Goal: Task Accomplishment & Management: Manage account settings

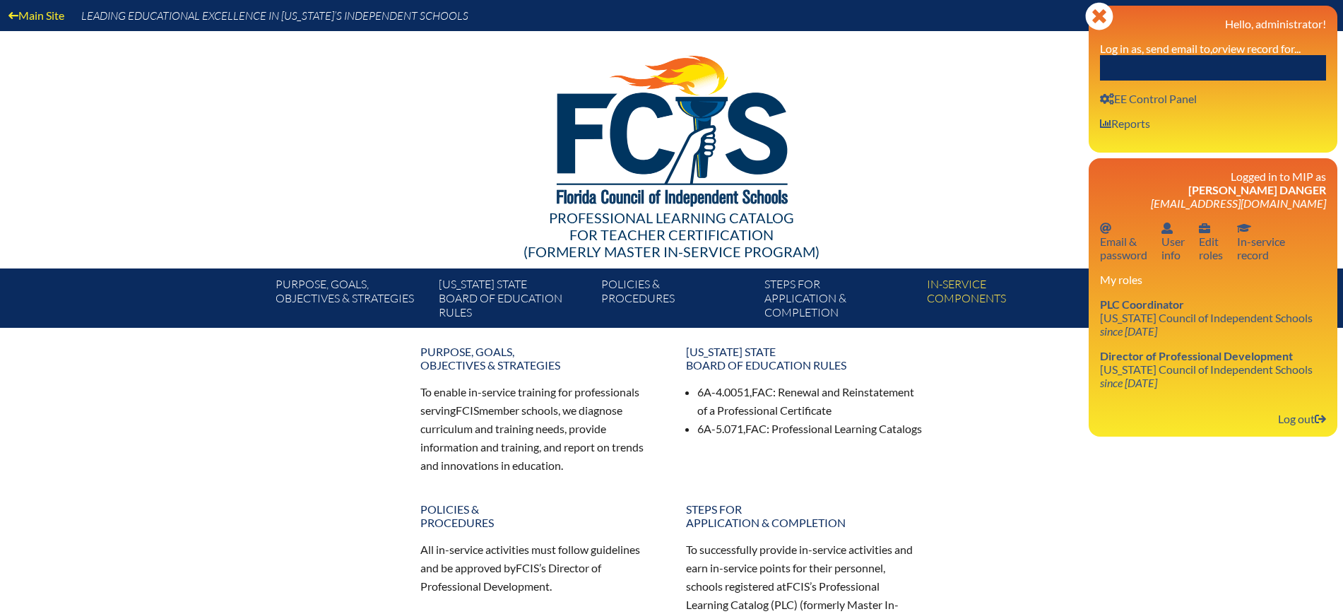
click at [1247, 71] on input "text" at bounding box center [1213, 67] width 226 height 25
paste input "Lauren Brennan"
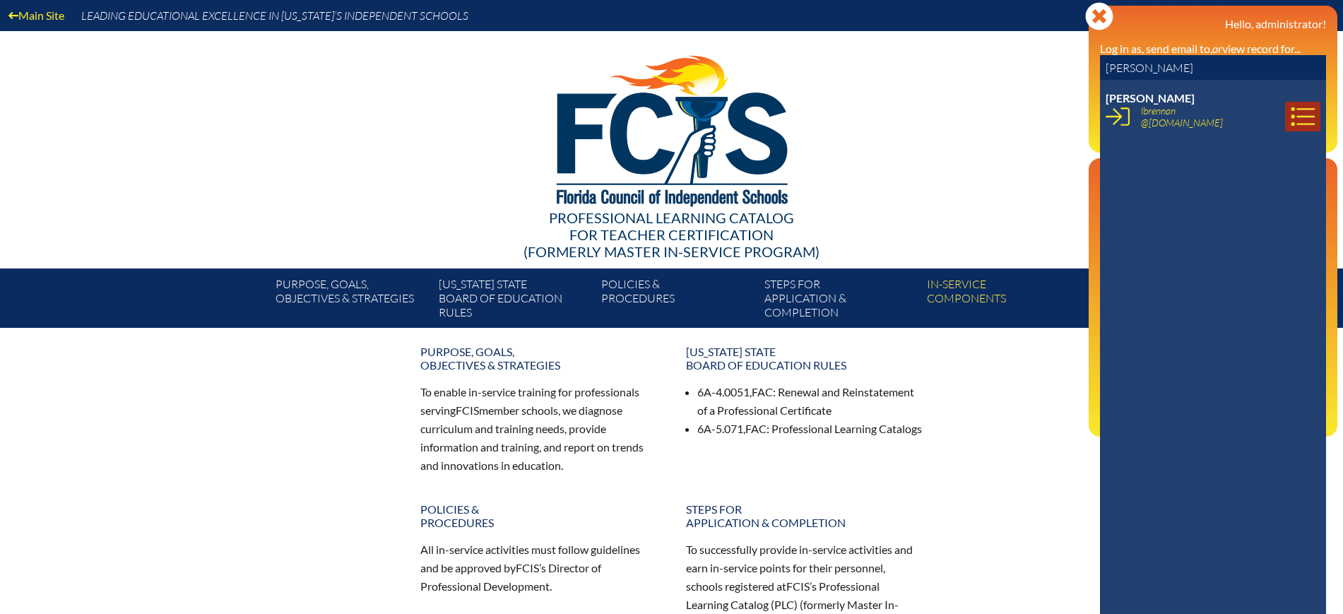
type input "Lauren Brennan"
click at [1293, 110] on icon at bounding box center [1302, 117] width 24 height 24
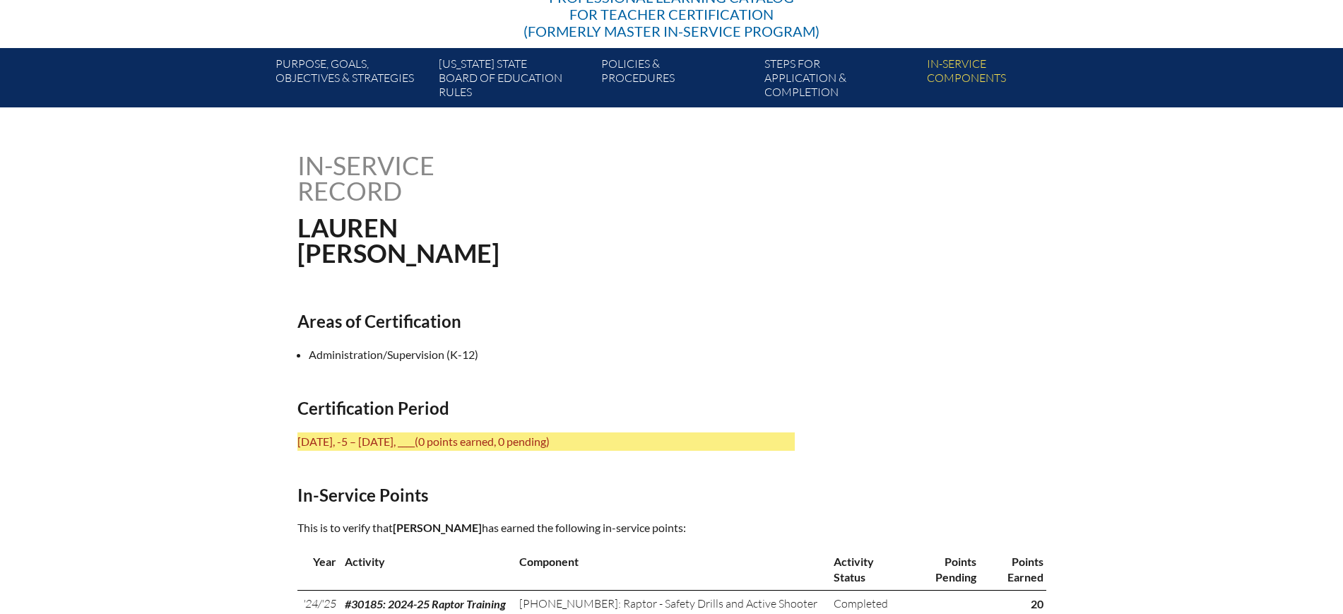
scroll to position [441, 0]
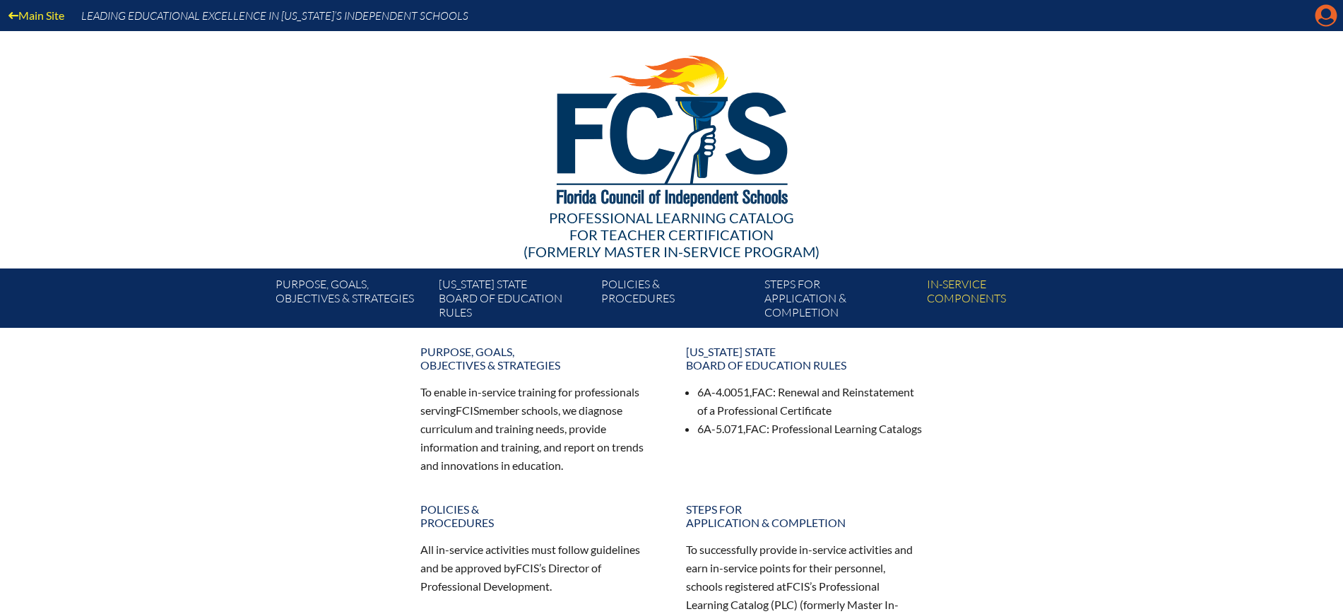
click at [1321, 18] on icon "Manage Account" at bounding box center [1325, 15] width 23 height 23
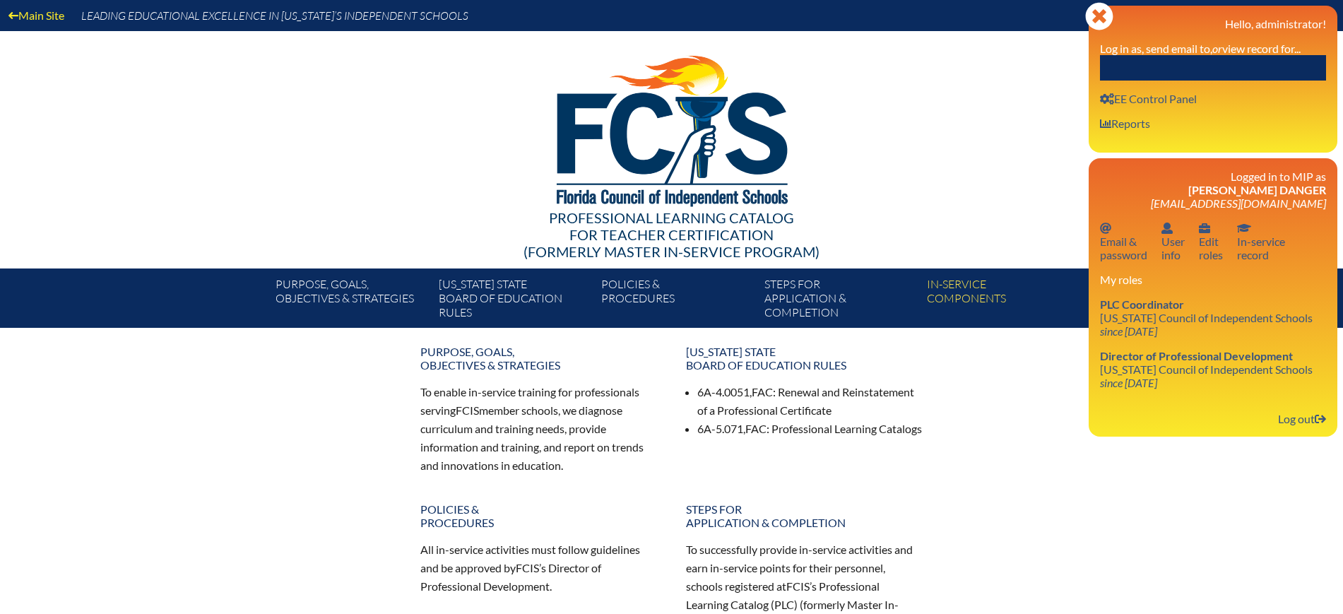
click at [1269, 57] on input "text" at bounding box center [1213, 67] width 226 height 25
paste input "Sydney Beal"
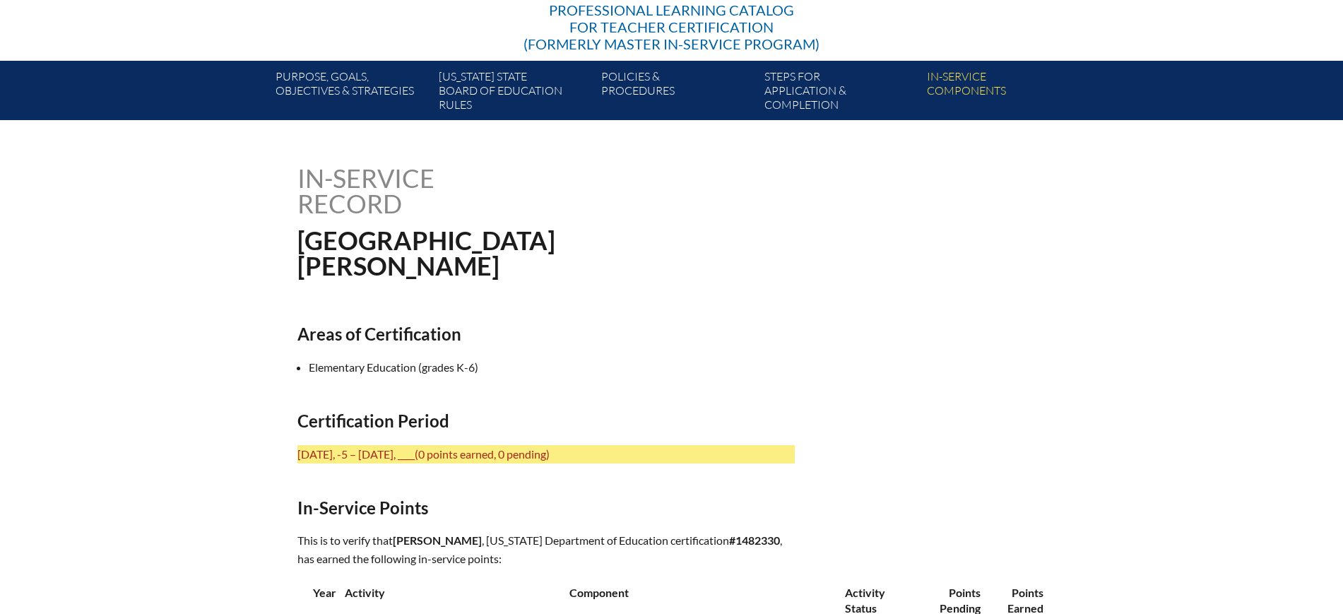
scroll to position [441, 0]
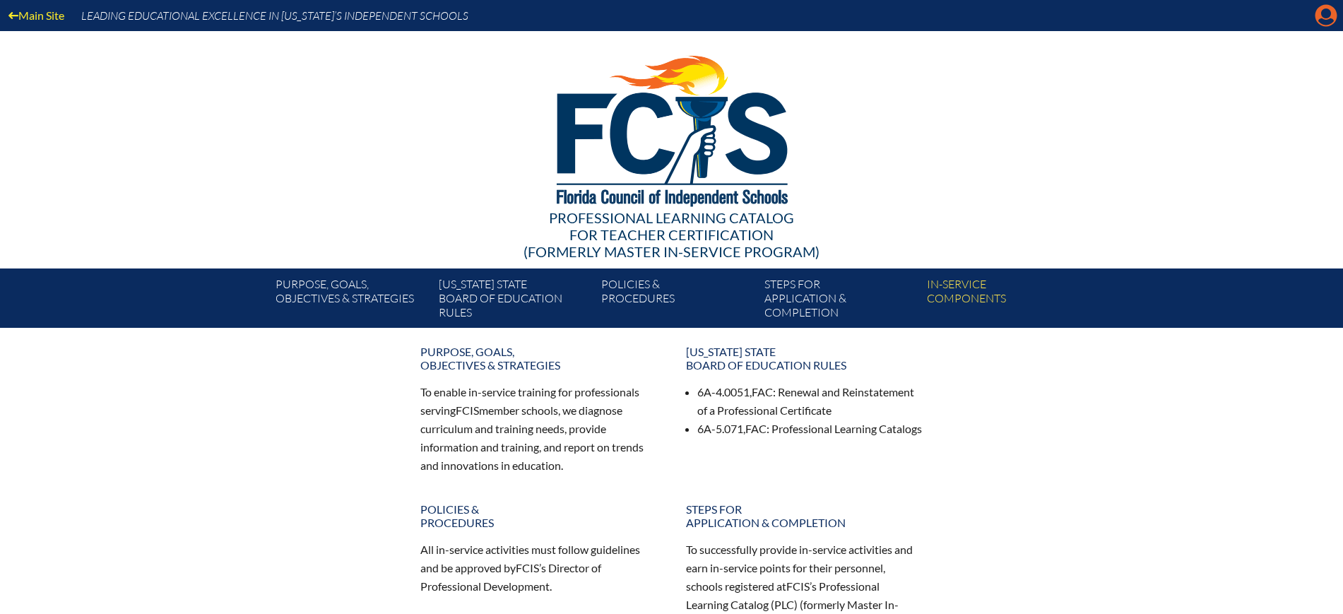
click at [1329, 16] on icon "Manage Account" at bounding box center [1325, 15] width 23 height 23
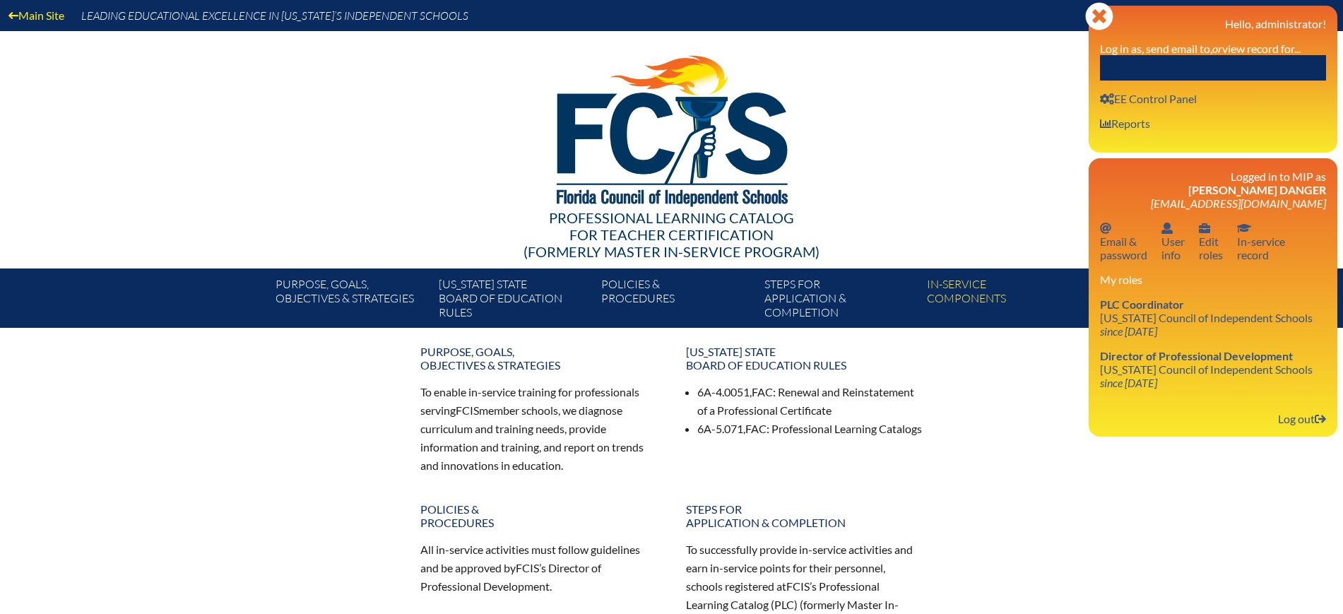
click at [1284, 57] on input "text" at bounding box center [1213, 67] width 226 height 25
paste input "[PERSON_NAME]"
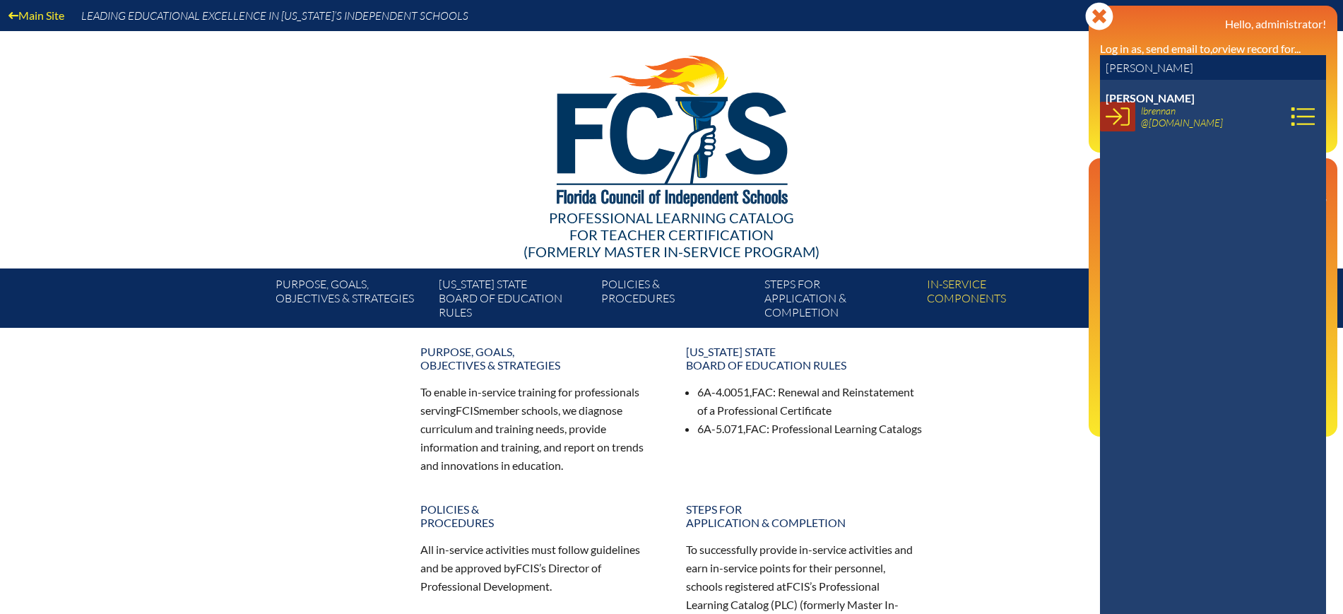
type input "[PERSON_NAME]"
click at [1124, 122] on icon at bounding box center [1117, 117] width 24 height 24
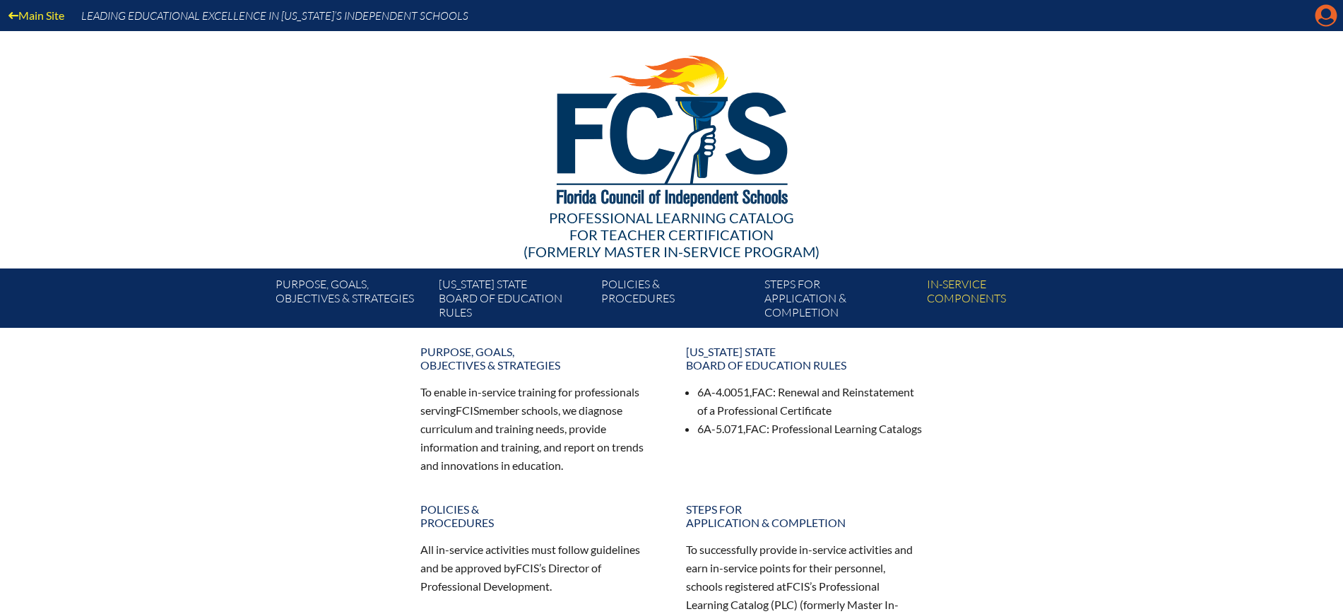
click at [1329, 13] on icon "Manage account" at bounding box center [1325, 15] width 23 height 23
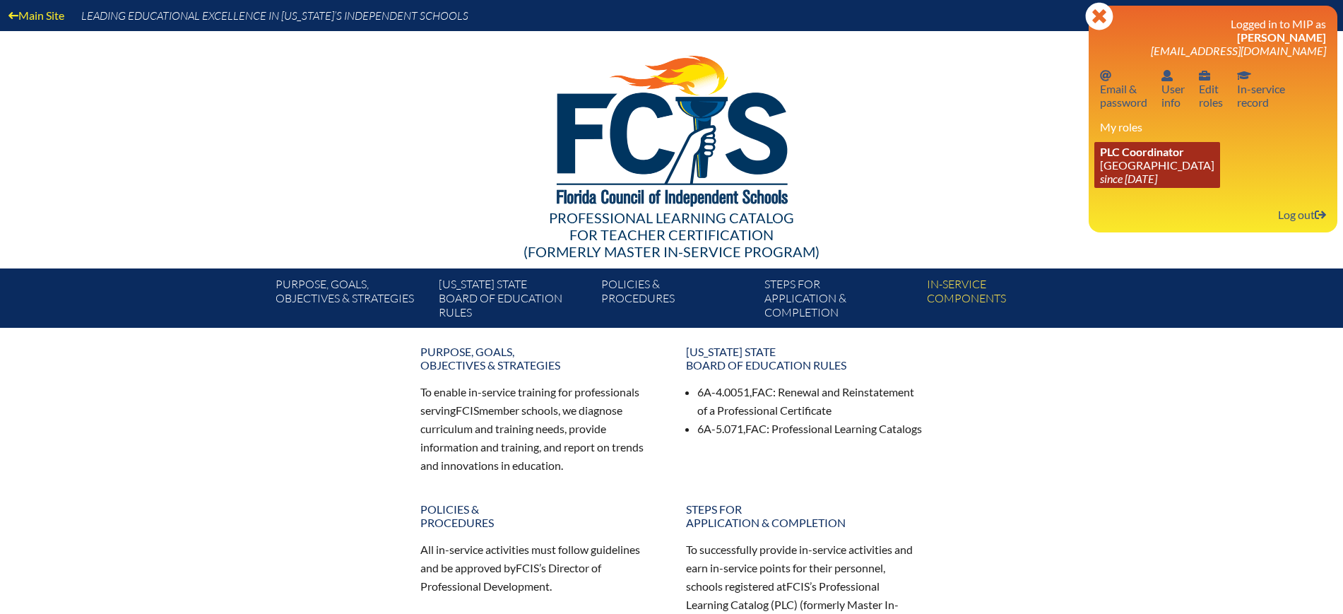
click at [1128, 165] on link "PLC Coordinator Riverside Presbyterian Day School since 2024 Dec 6" at bounding box center [1157, 165] width 126 height 46
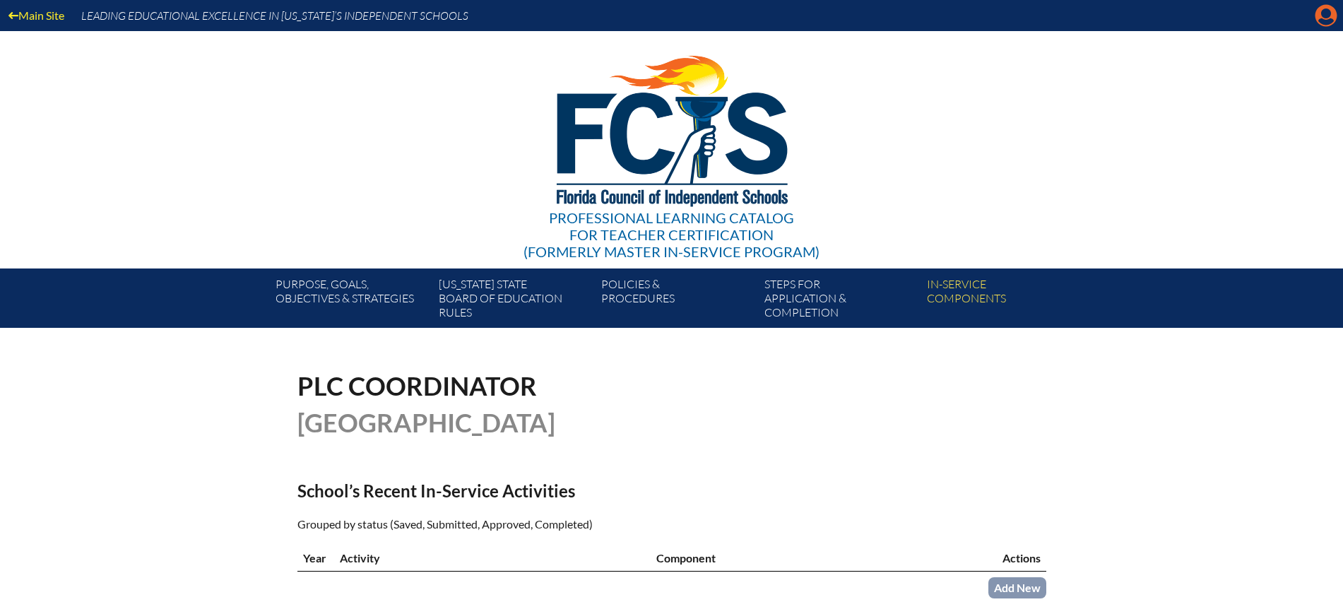
click at [1321, 16] on icon at bounding box center [1326, 16] width 22 height 22
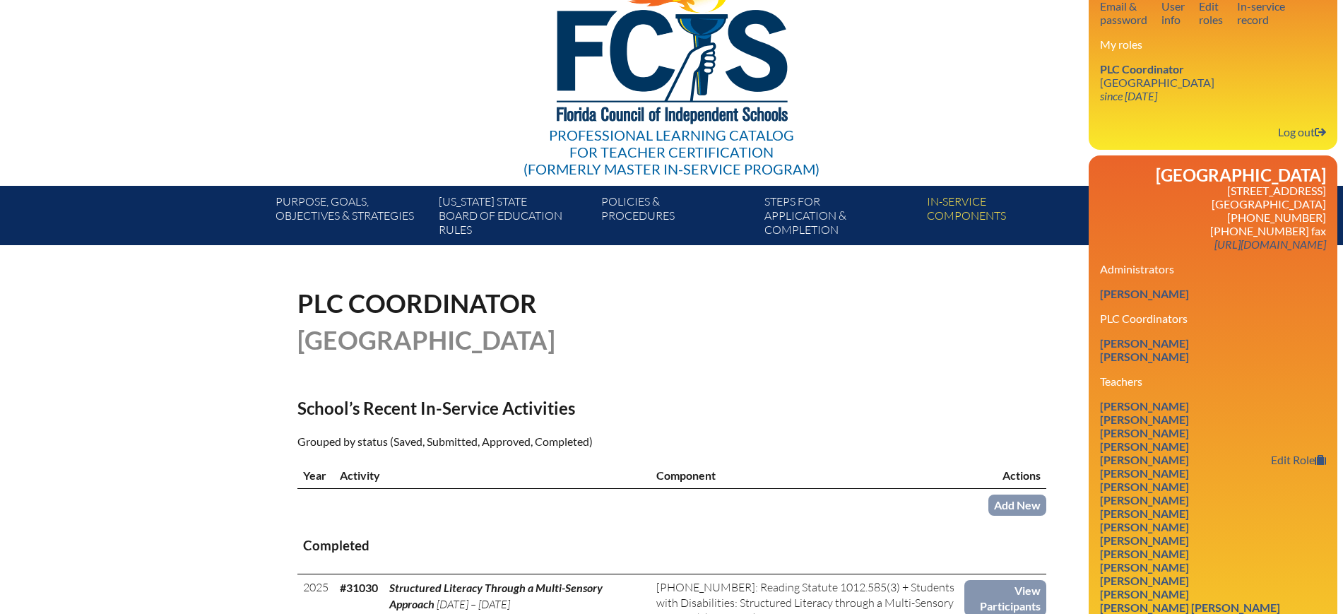
scroll to position [177, 0]
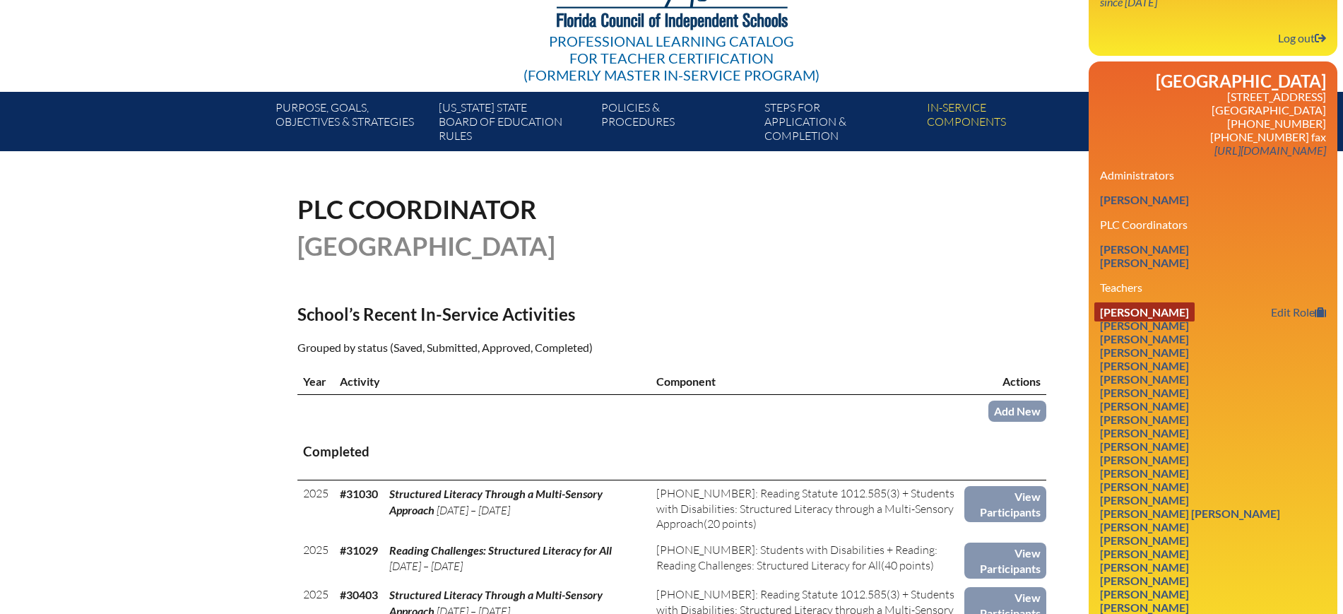
click at [1148, 321] on link "[PERSON_NAME]" at bounding box center [1144, 311] width 100 height 19
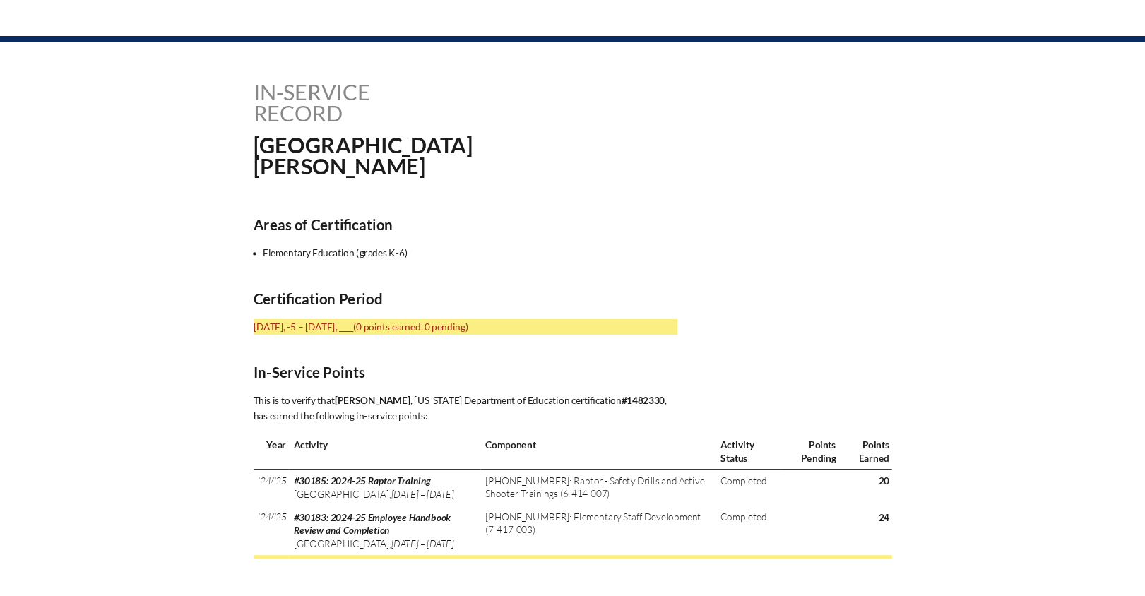
scroll to position [353, 0]
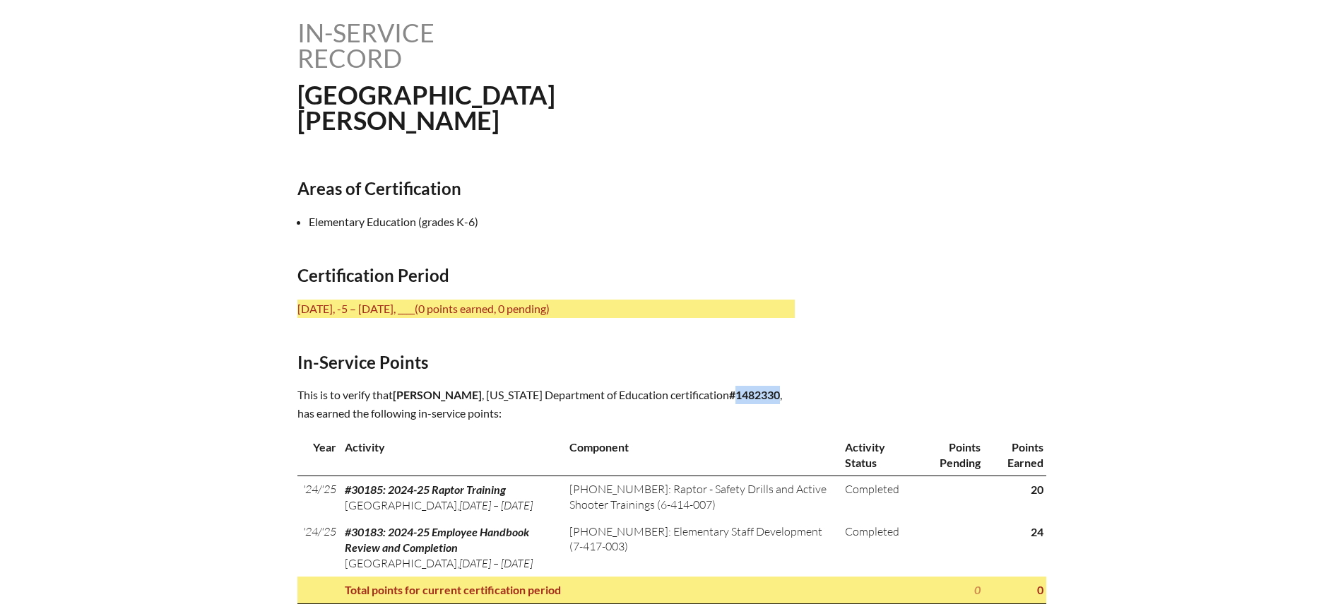
drag, startPoint x: 754, startPoint y: 391, endPoint x: 708, endPoint y: 398, distance: 46.4
click at [708, 398] on p "This is to verify that [PERSON_NAME] , [US_STATE] Department of Education certi…" at bounding box center [545, 404] width 497 height 37
copy b "1482330"
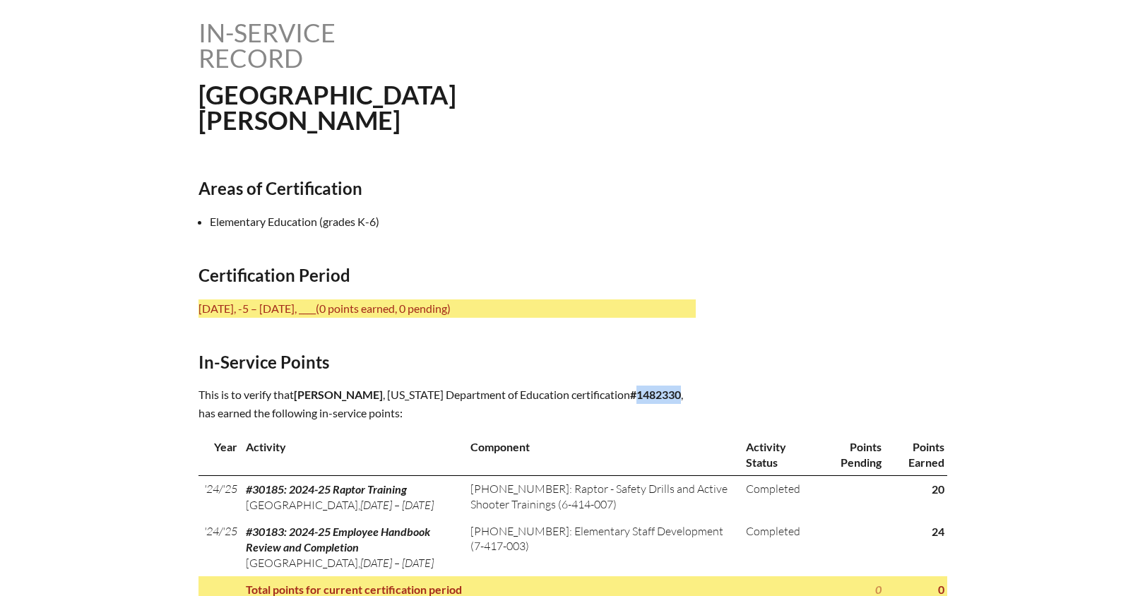
scroll to position [0, 0]
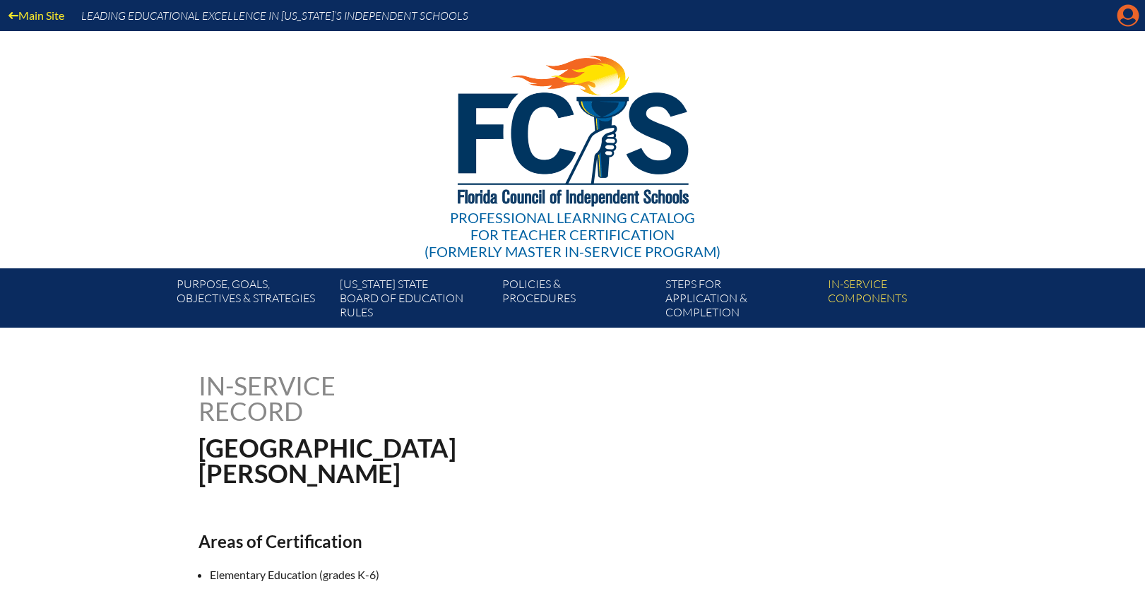
click at [1124, 11] on icon "Manage account" at bounding box center [1128, 15] width 23 height 23
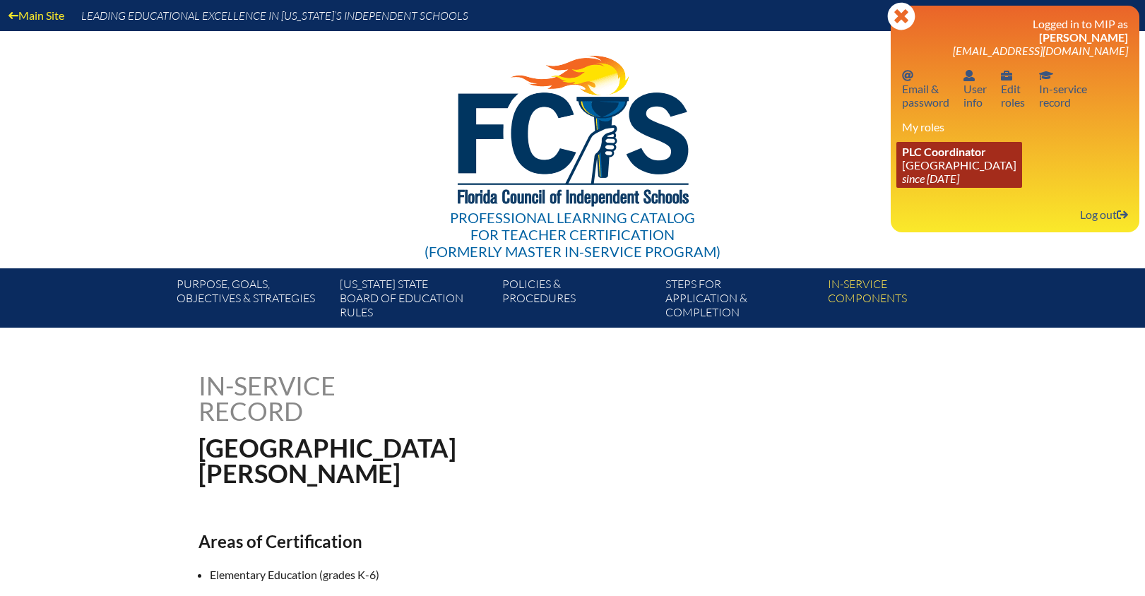
click at [940, 170] on link "PLC Coordinator [GEOGRAPHIC_DATA] since [DATE]" at bounding box center [959, 165] width 126 height 46
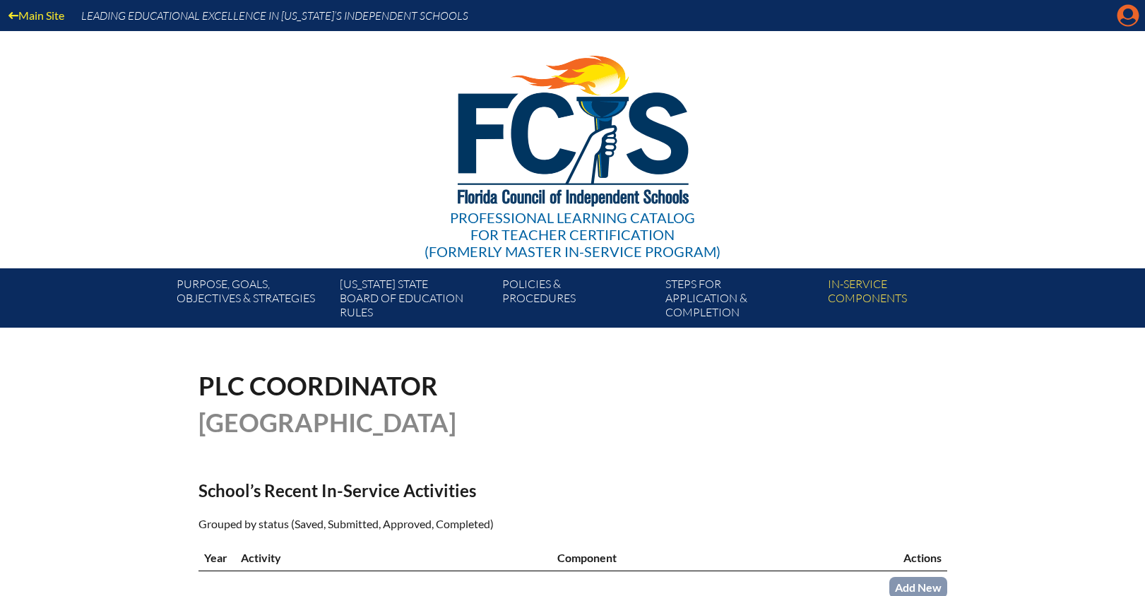
click at [1129, 16] on icon "Manage account" at bounding box center [1128, 15] width 23 height 23
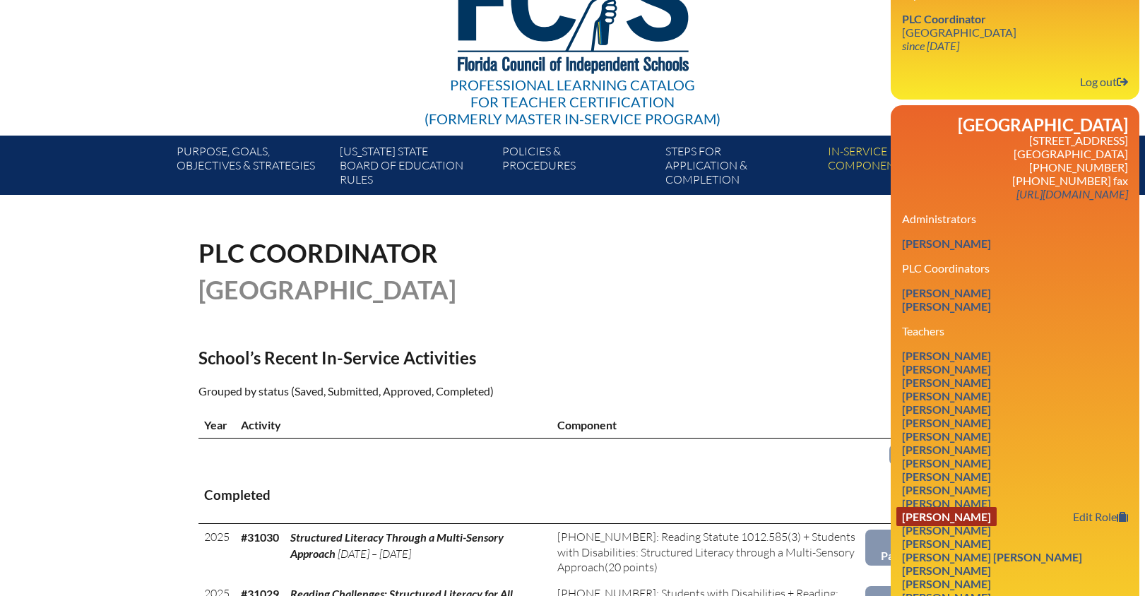
scroll to position [353, 0]
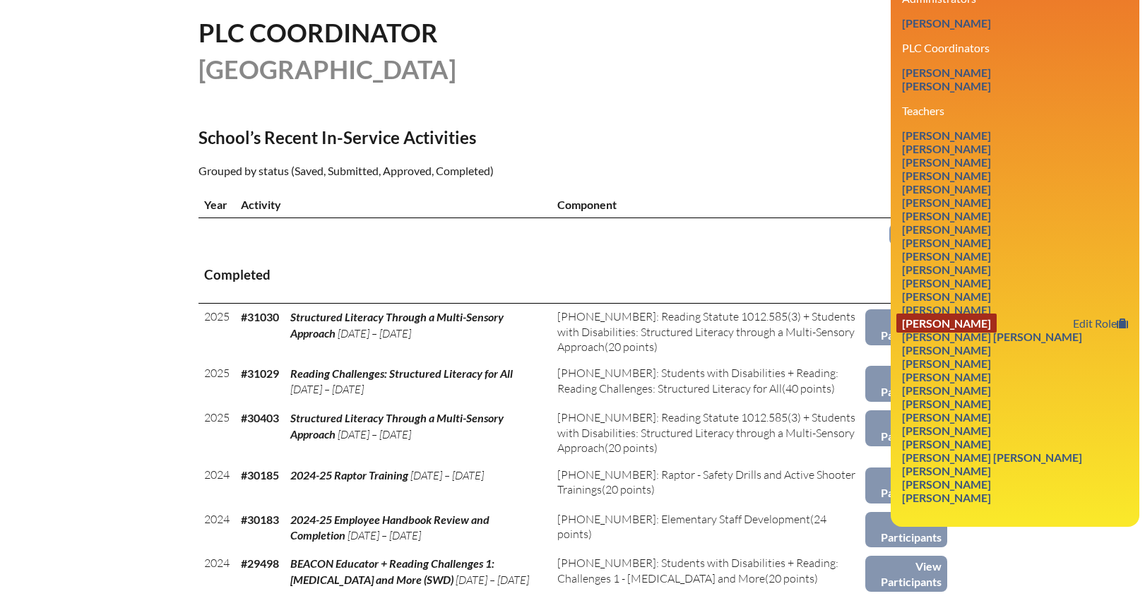
click at [939, 333] on link "[PERSON_NAME]" at bounding box center [946, 323] width 100 height 19
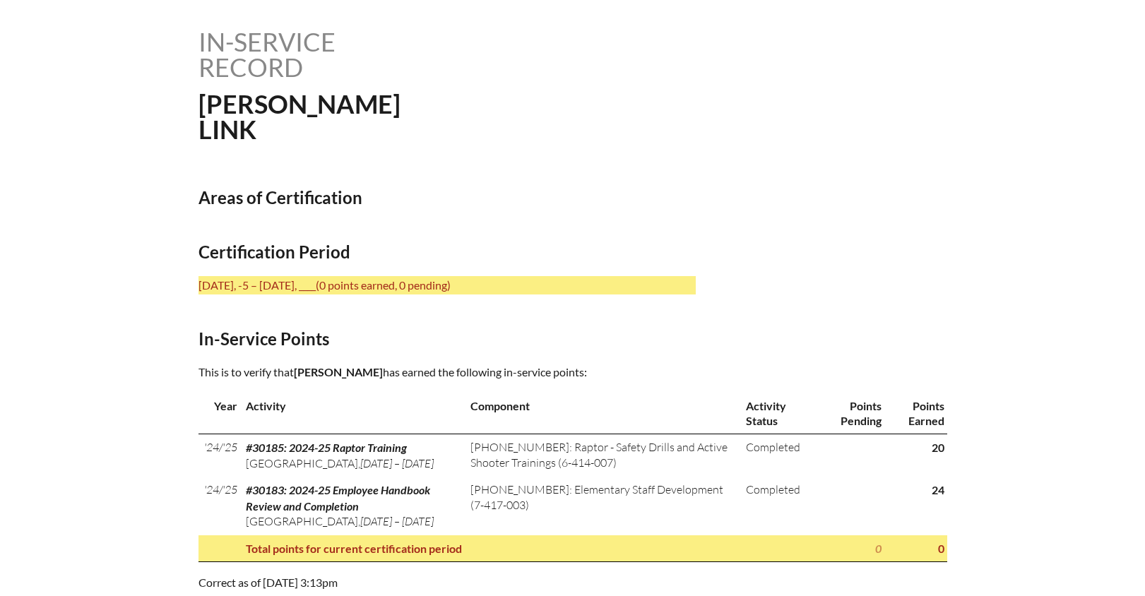
scroll to position [353, 0]
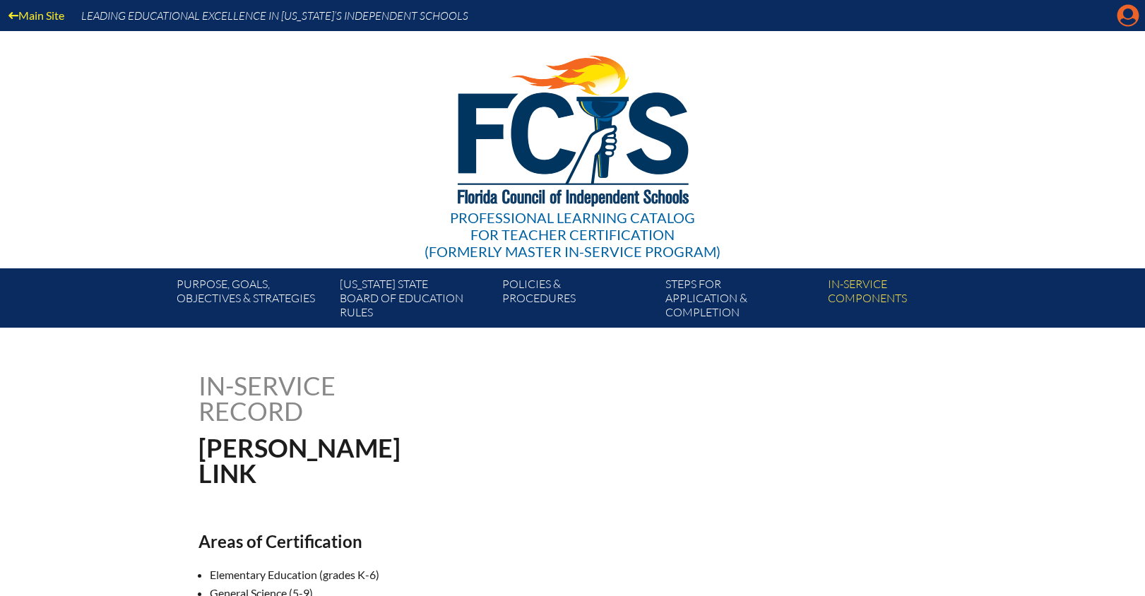
click at [1129, 13] on icon "Manage account" at bounding box center [1128, 15] width 23 height 23
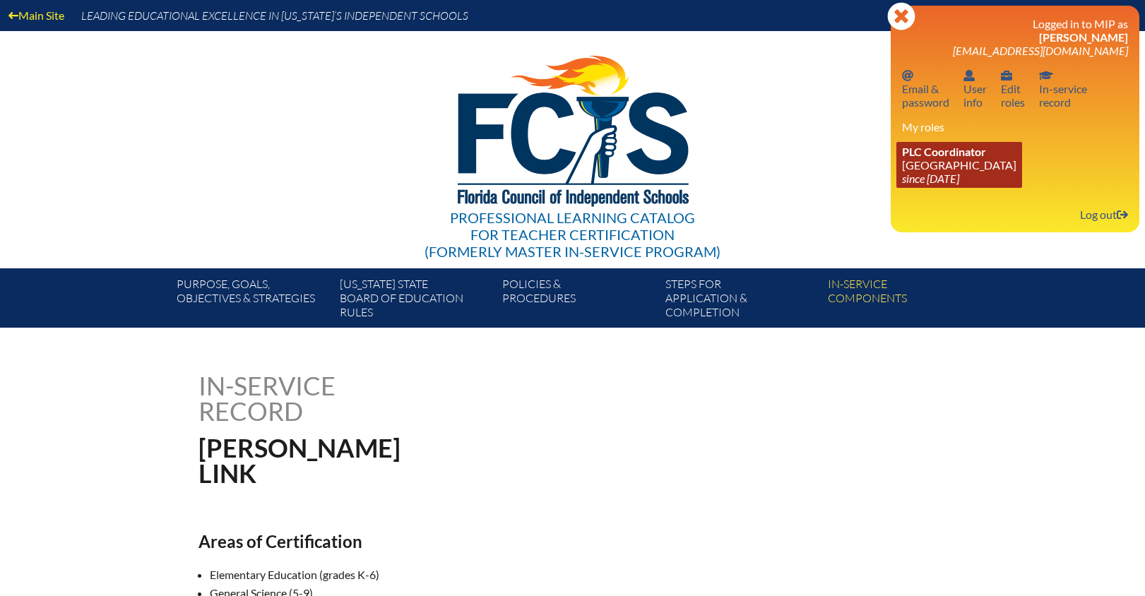
click at [959, 174] on icon "since [DATE]" at bounding box center [930, 178] width 57 height 13
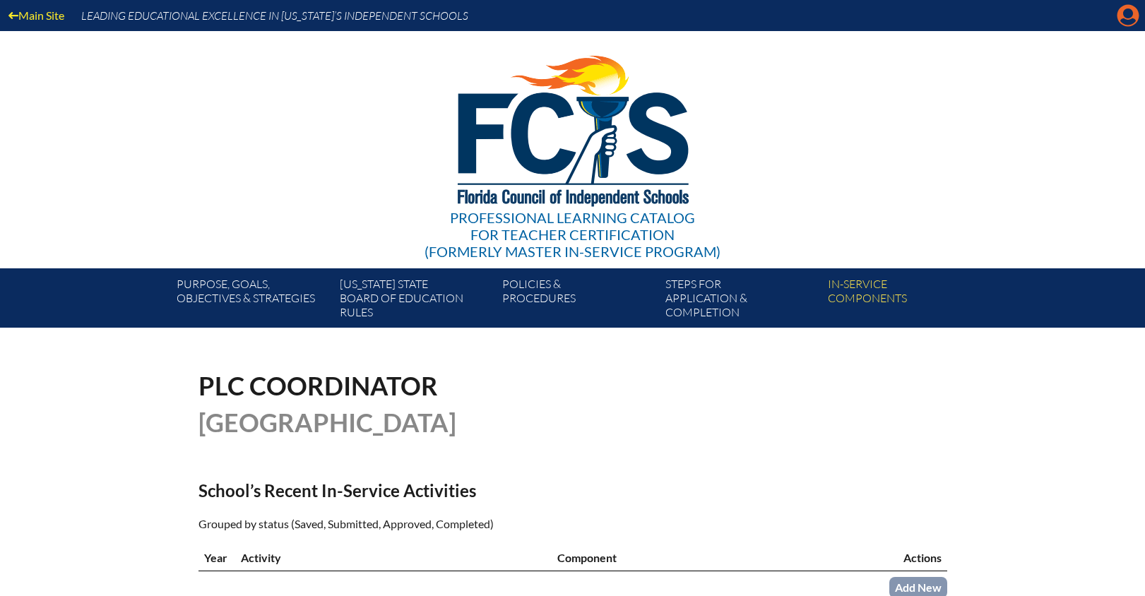
click at [1124, 8] on icon at bounding box center [1128, 16] width 22 height 22
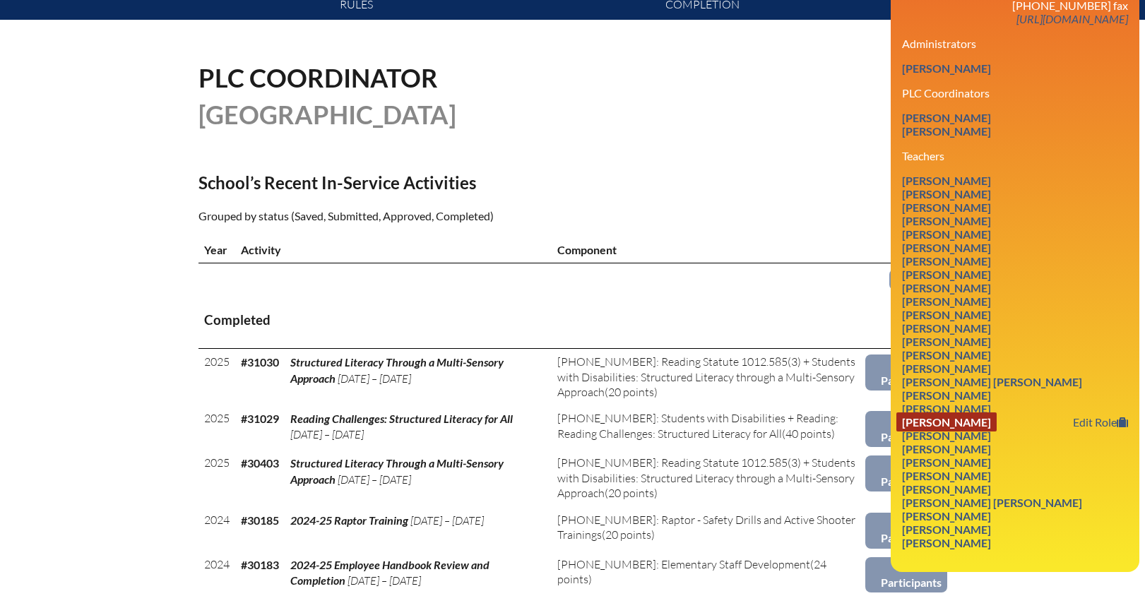
scroll to position [353, 0]
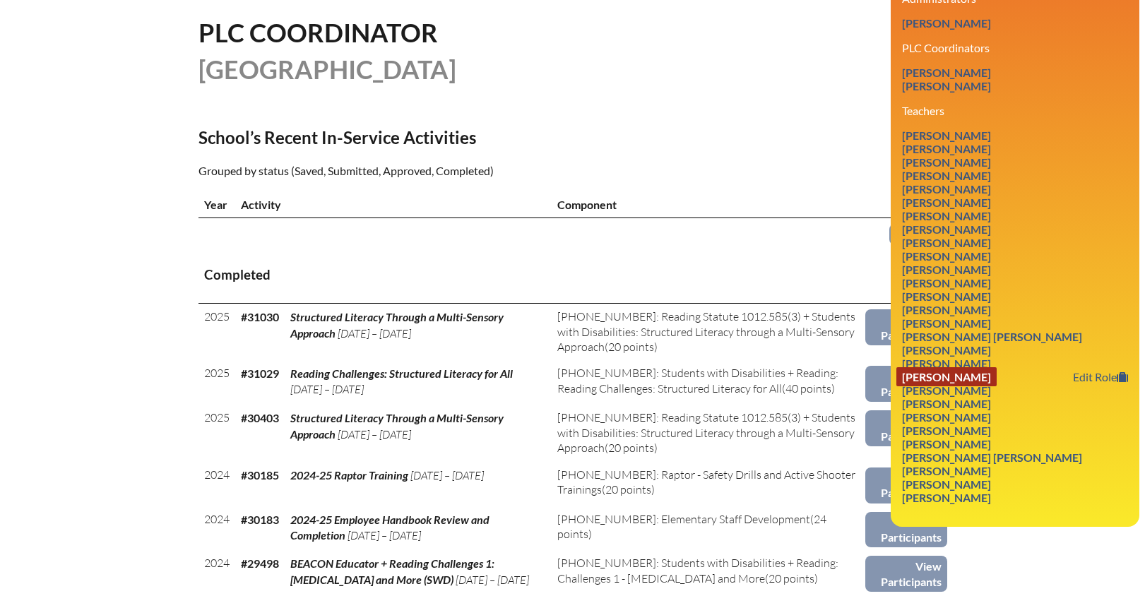
click at [968, 386] on link "[PERSON_NAME]" at bounding box center [946, 376] width 100 height 19
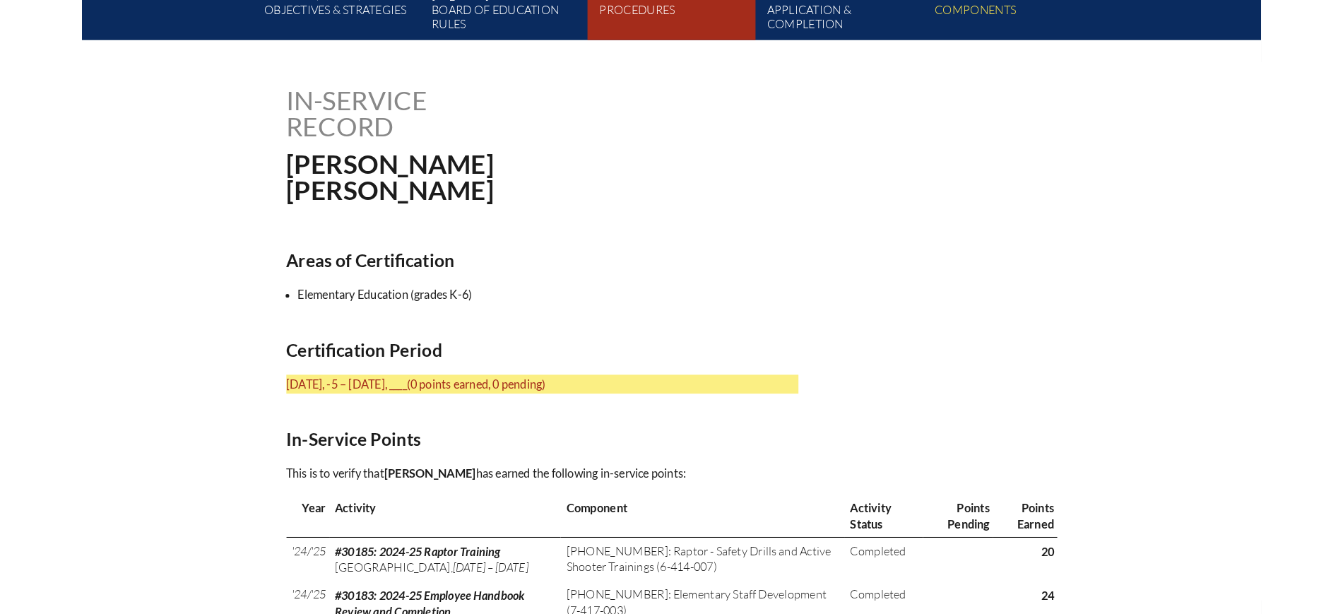
scroll to position [265, 0]
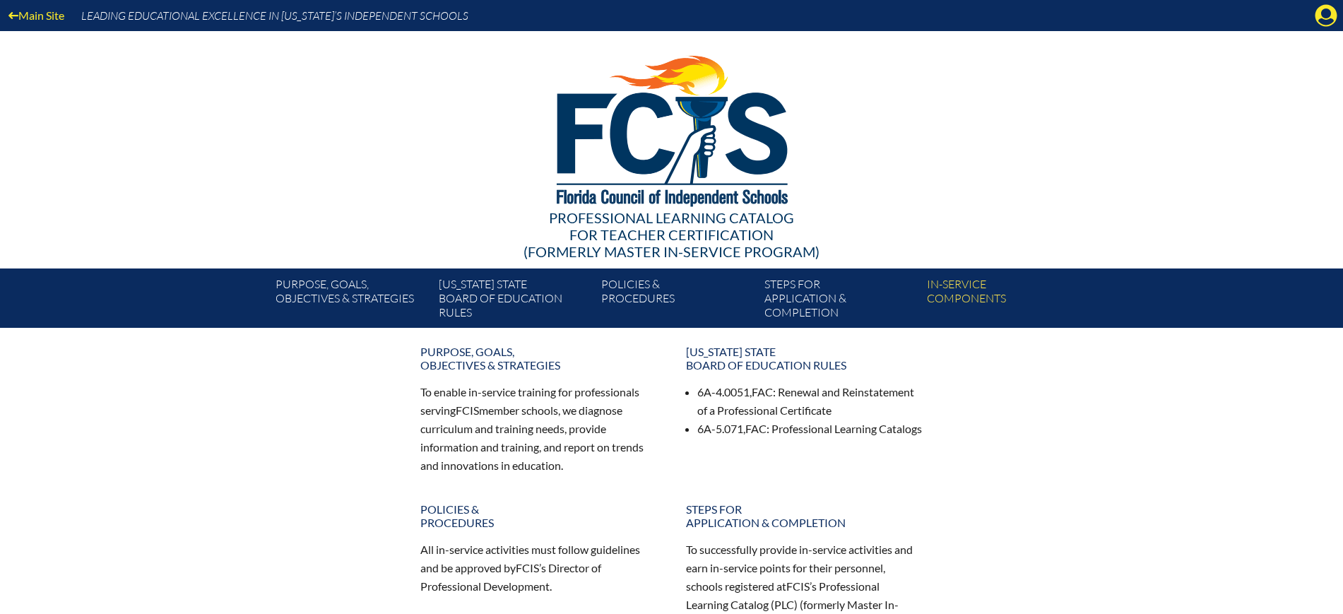
drag, startPoint x: 1329, startPoint y: 17, endPoint x: 1324, endPoint y: 32, distance: 16.5
click at [1329, 16] on icon "Manage account" at bounding box center [1325, 15] width 23 height 23
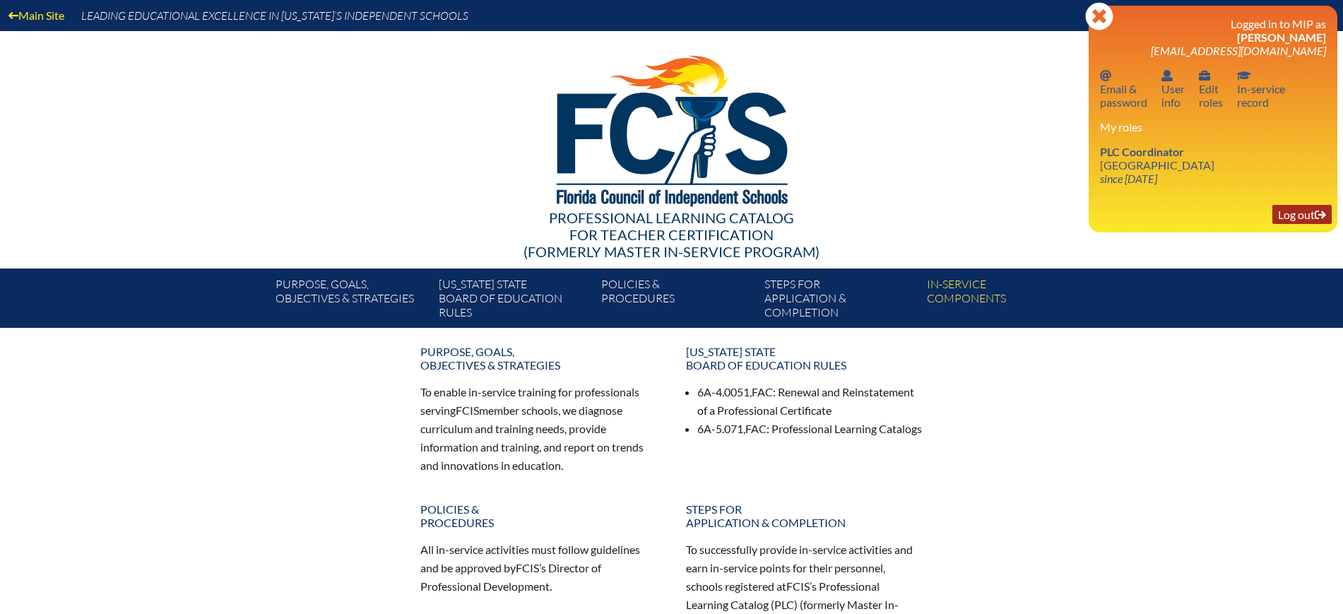
click at [1311, 223] on link "Log out Log out" at bounding box center [1301, 214] width 59 height 19
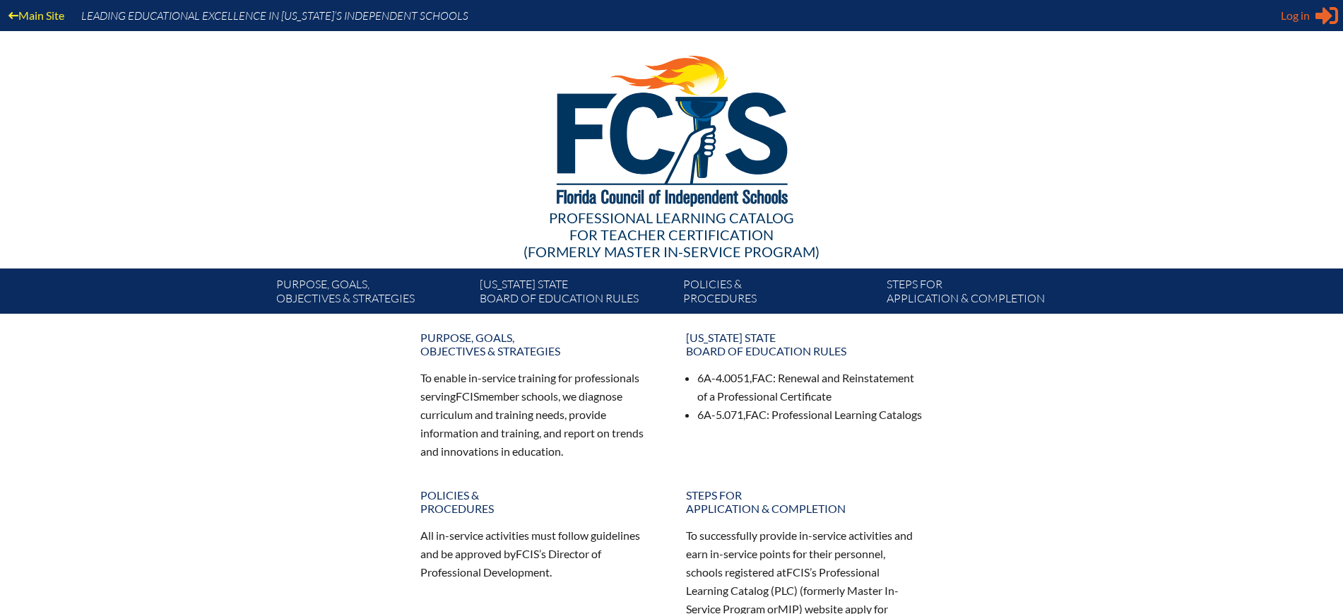
type input "[EMAIL_ADDRESS][DOMAIN_NAME]"
click at [1293, 20] on span "Log in" at bounding box center [1295, 15] width 29 height 17
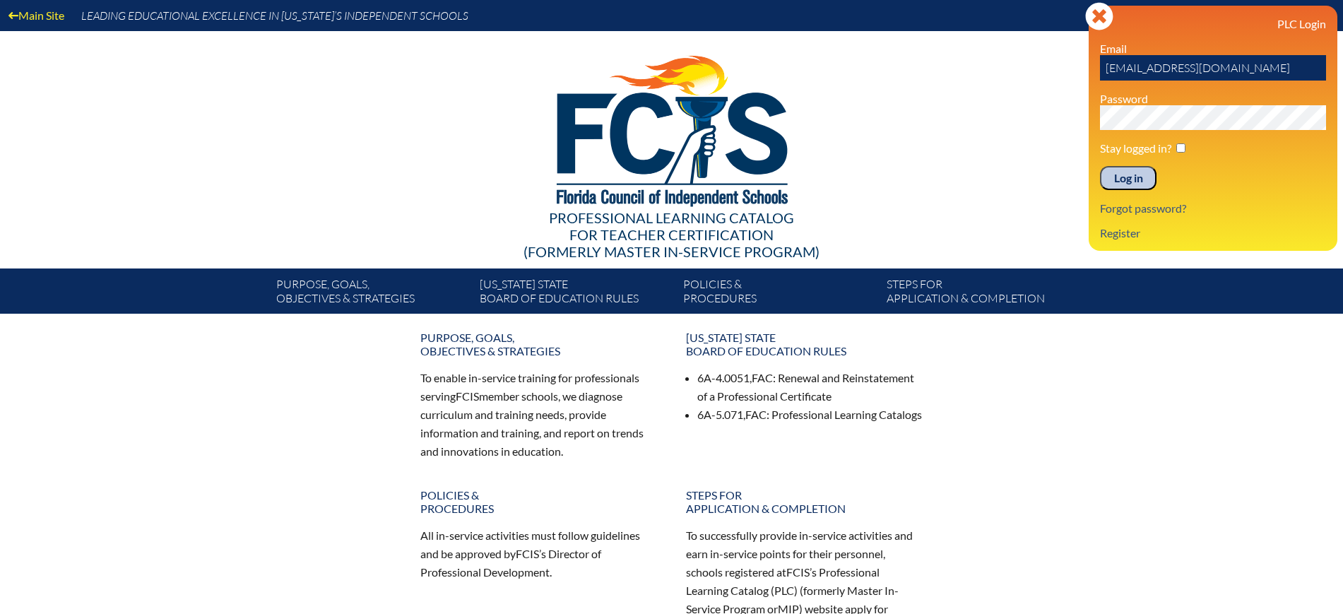
click at [1129, 177] on input "Log in" at bounding box center [1128, 178] width 57 height 24
